Goal: Find specific page/section: Find specific page/section

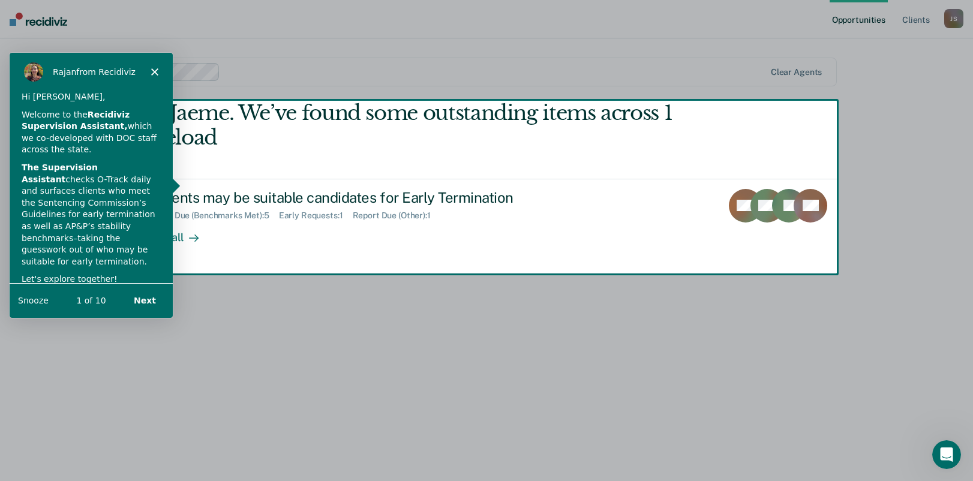
click at [152, 302] on button "Next" at bounding box center [144, 300] width 46 height 25
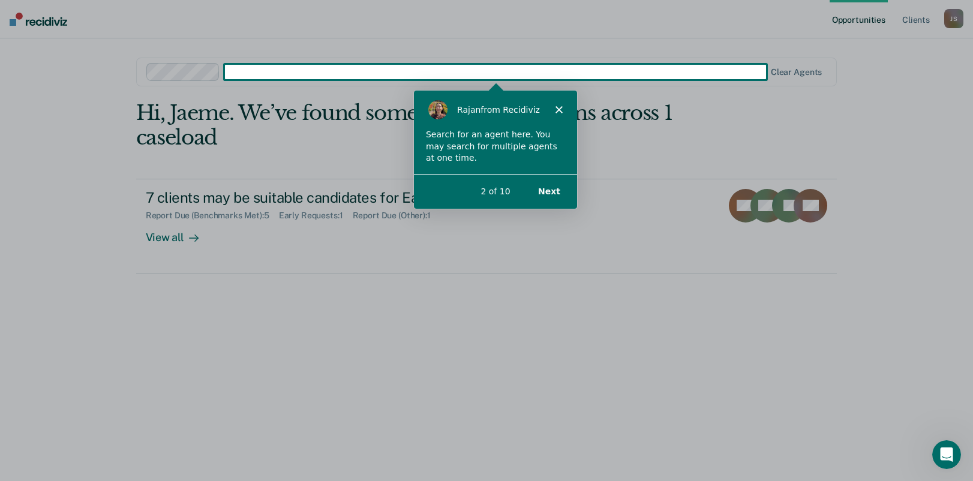
click at [434, 331] on div "Product tour overlay" at bounding box center [486, 240] width 973 height 481
click at [555, 193] on button "Next" at bounding box center [548, 190] width 46 height 25
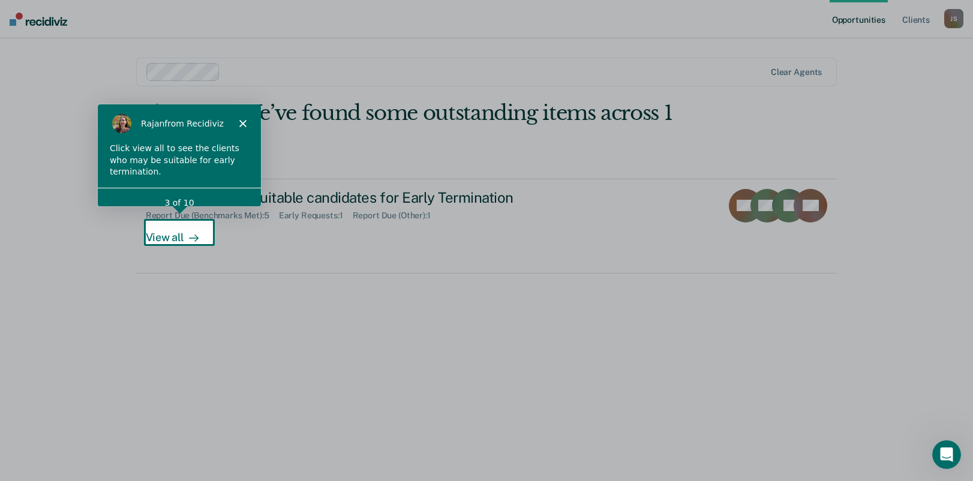
click at [245, 123] on div "[PERSON_NAME] from Recidiviz" at bounding box center [178, 123] width 163 height 38
click at [244, 121] on polygon "Close" at bounding box center [241, 122] width 7 height 7
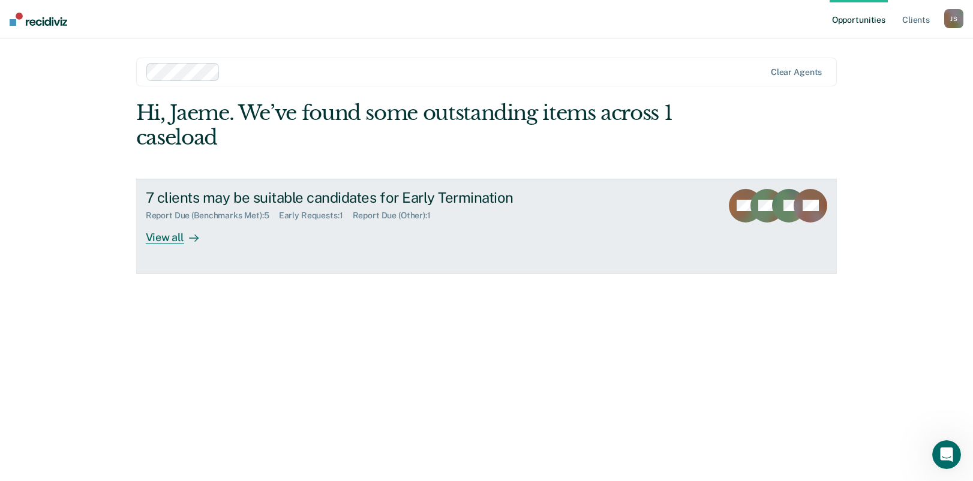
click at [178, 238] on div "View all" at bounding box center [179, 232] width 67 height 23
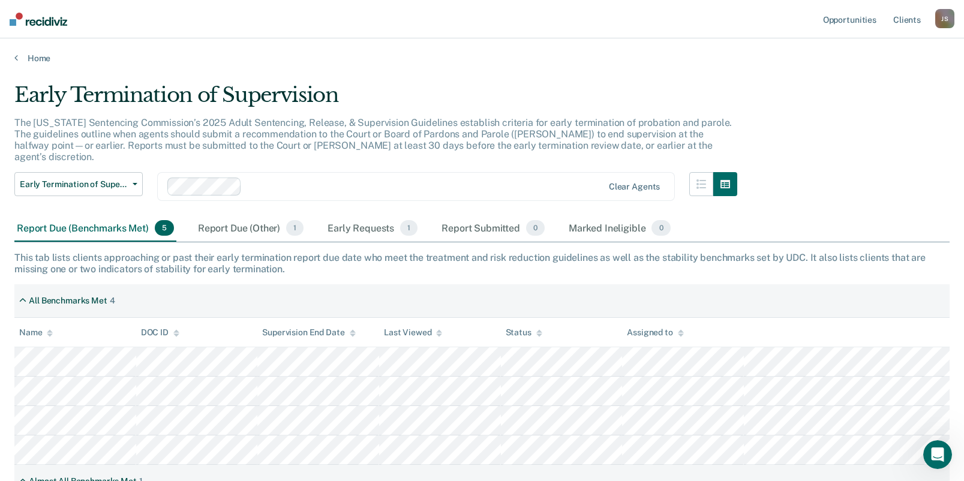
scroll to position [60, 0]
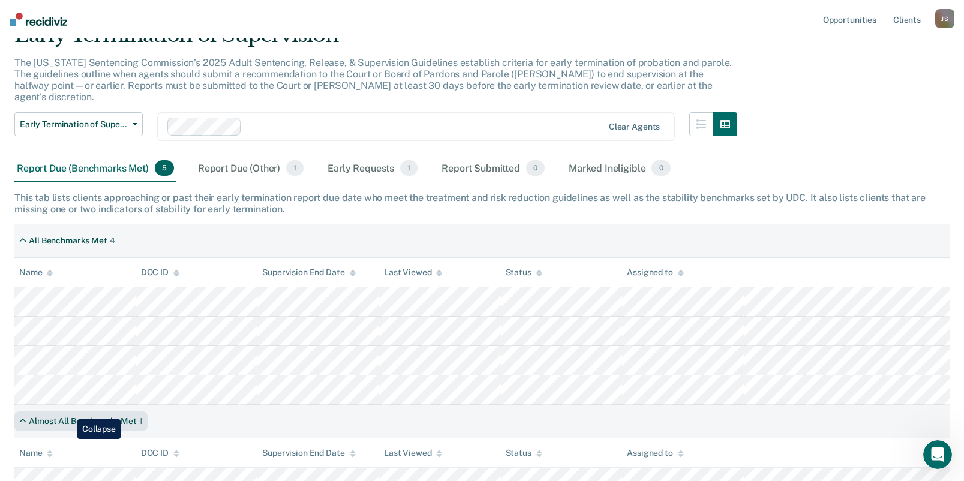
click at [68, 416] on div "Almost All Benchmarks Met" at bounding box center [83, 421] width 108 height 10
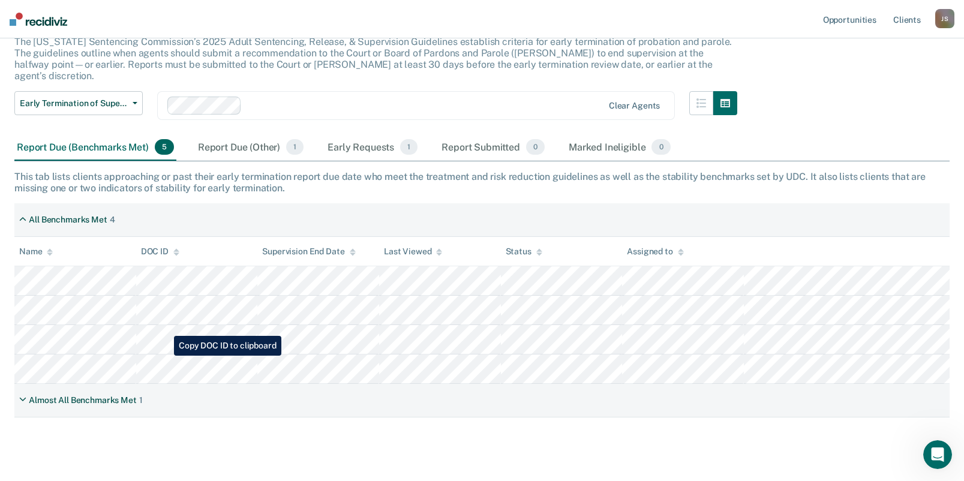
scroll to position [92, 0]
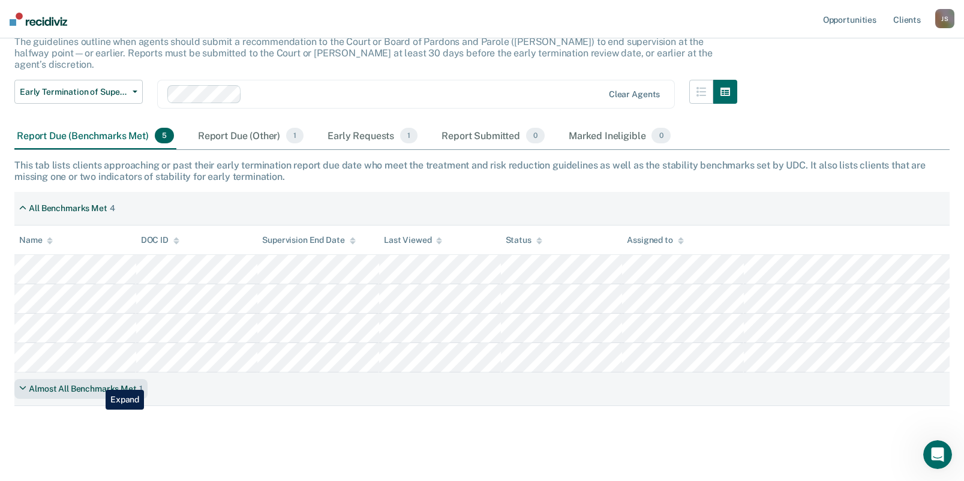
click at [93, 384] on div "Almost All Benchmarks Met" at bounding box center [83, 389] width 108 height 10
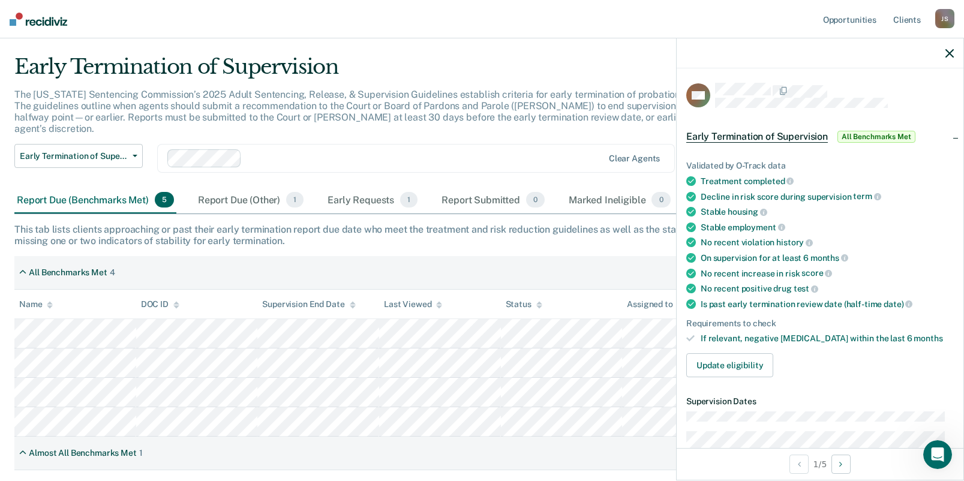
scroll to position [0, 0]
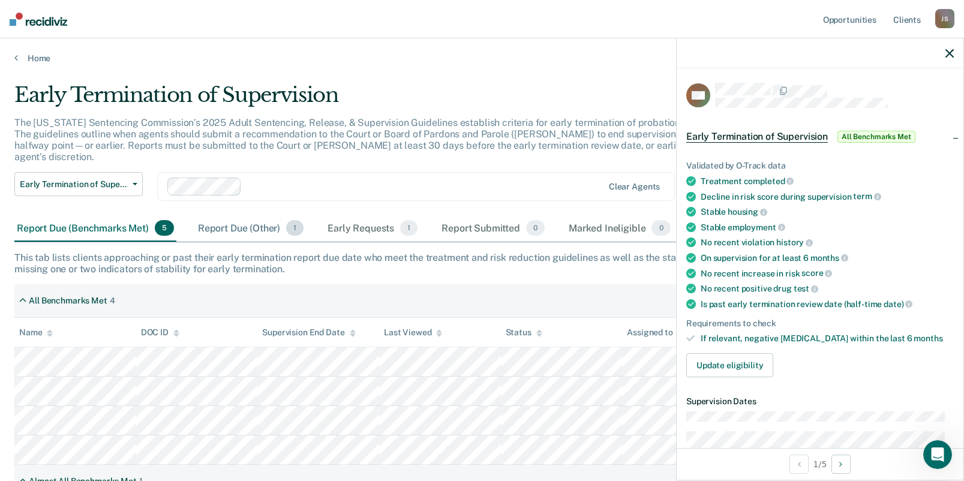
click at [231, 219] on div "Report Due (Other) 1" at bounding box center [251, 228] width 110 height 26
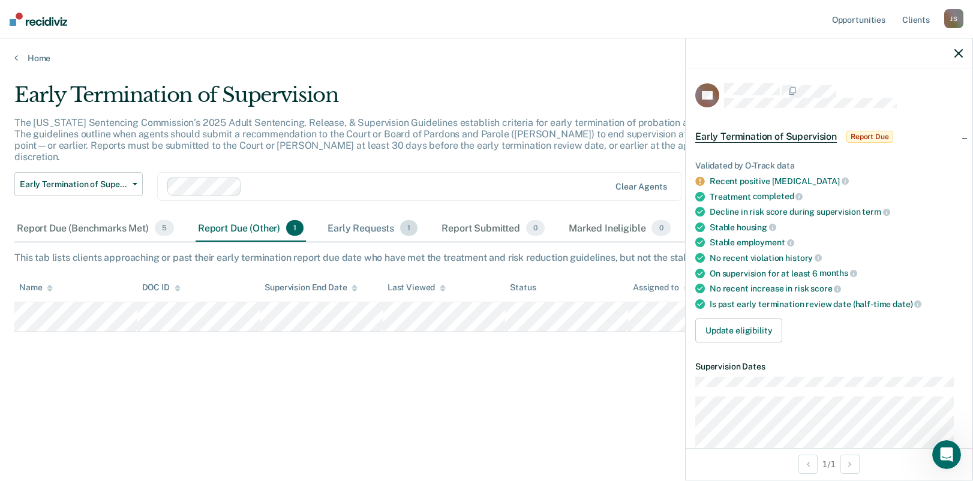
click at [334, 216] on div "Early Requests 1" at bounding box center [372, 228] width 95 height 26
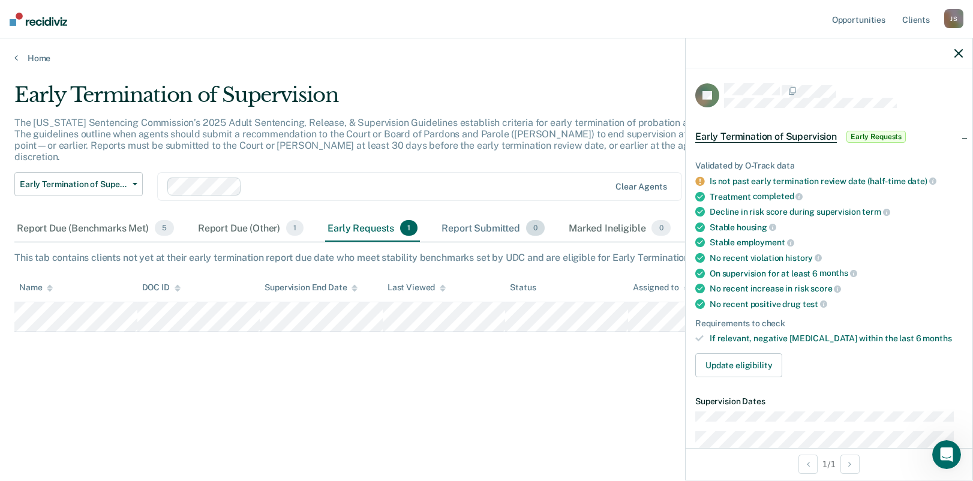
click at [474, 220] on div "Report Submitted 0" at bounding box center [493, 228] width 108 height 26
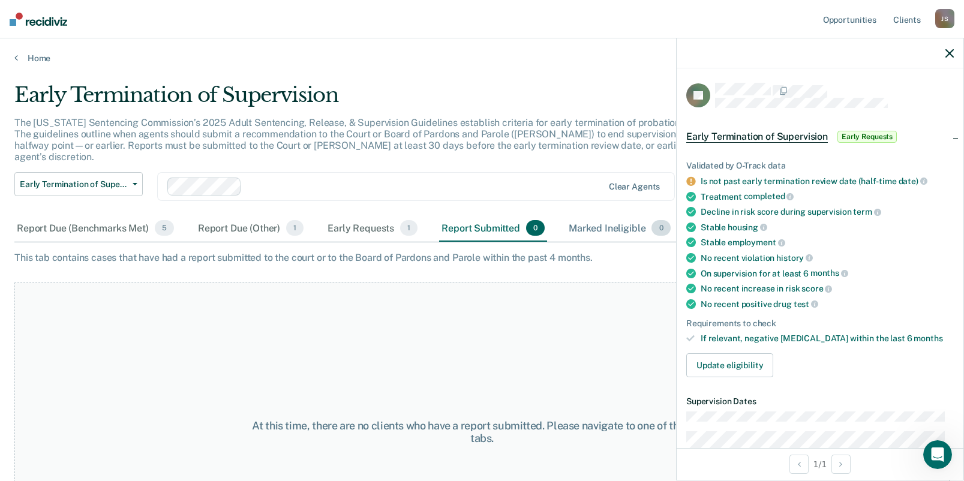
click at [587, 217] on div "Marked Ineligible 0" at bounding box center [619, 228] width 107 height 26
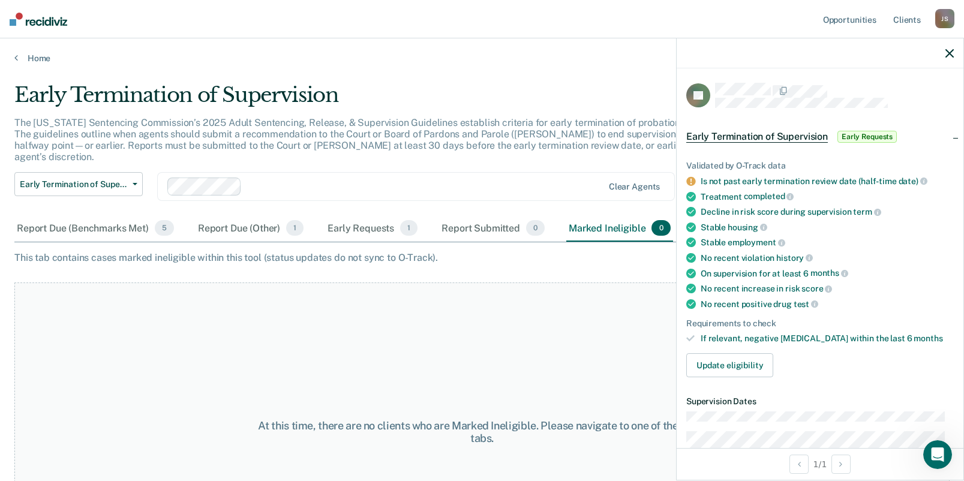
click at [947, 54] on icon "button" at bounding box center [949, 53] width 8 height 8
